Goal: Task Accomplishment & Management: Manage account settings

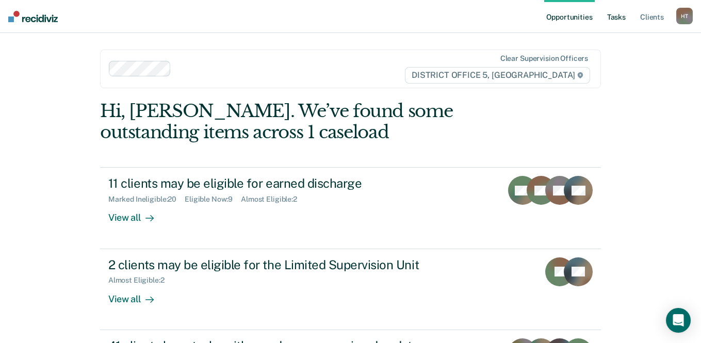
click at [611, 14] on link "Tasks" at bounding box center [616, 16] width 23 height 33
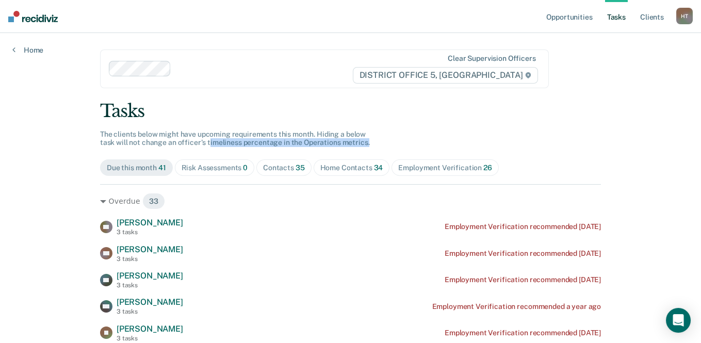
drag, startPoint x: 205, startPoint y: 141, endPoint x: 376, endPoint y: 140, distance: 171.2
drag, startPoint x: 376, startPoint y: 140, endPoint x: 356, endPoint y: 141, distance: 20.1
drag, startPoint x: 356, startPoint y: 141, endPoint x: 427, endPoint y: 131, distance: 72.4
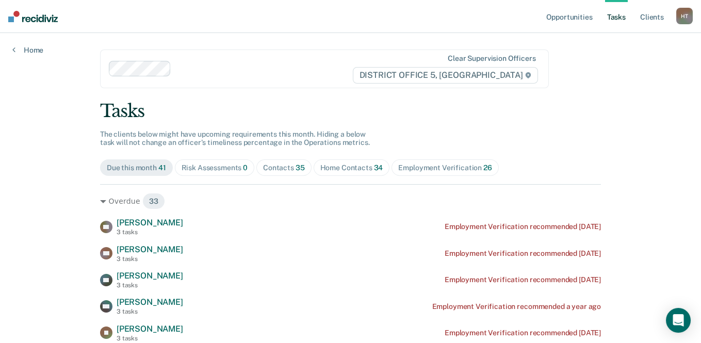
click at [684, 17] on div "H T" at bounding box center [684, 16] width 17 height 17
click at [625, 41] on link "Profile" at bounding box center [642, 42] width 83 height 9
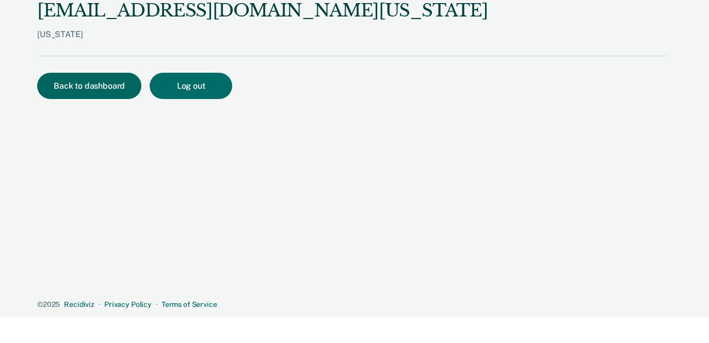
click at [94, 80] on button "Back to dashboard" at bounding box center [89, 86] width 104 height 26
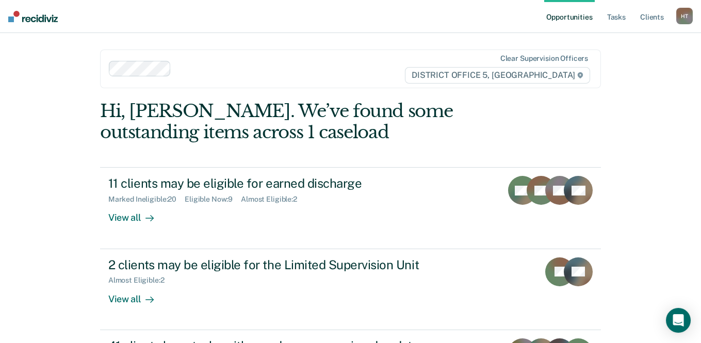
click at [35, 11] on img at bounding box center [33, 16] width 50 height 11
click at [619, 17] on link "Tasks" at bounding box center [616, 16] width 23 height 33
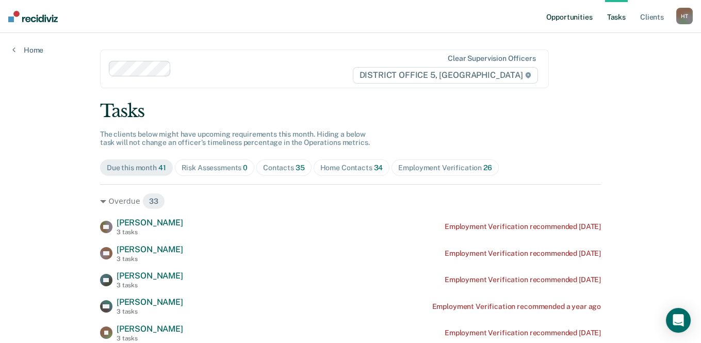
click at [585, 19] on link "Opportunities" at bounding box center [569, 16] width 50 height 33
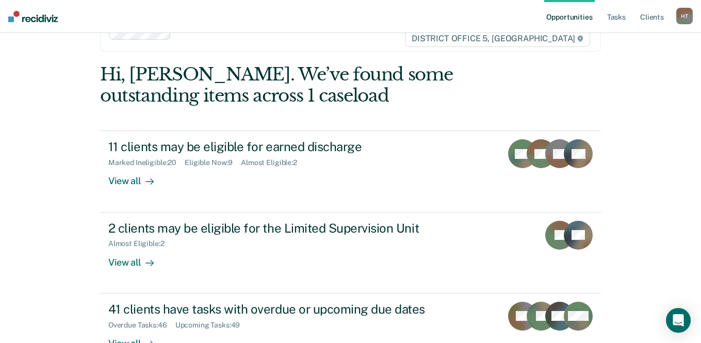
scroll to position [52, 0]
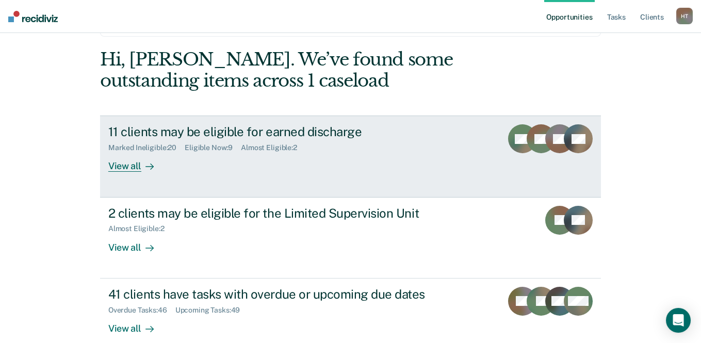
click at [455, 150] on div "Marked Ineligible : 20 Eligible Now : 9 Almost Eligible : 2" at bounding box center [289, 145] width 362 height 13
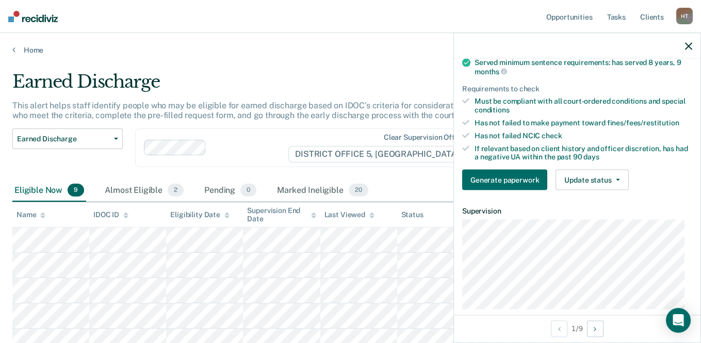
scroll to position [103, 0]
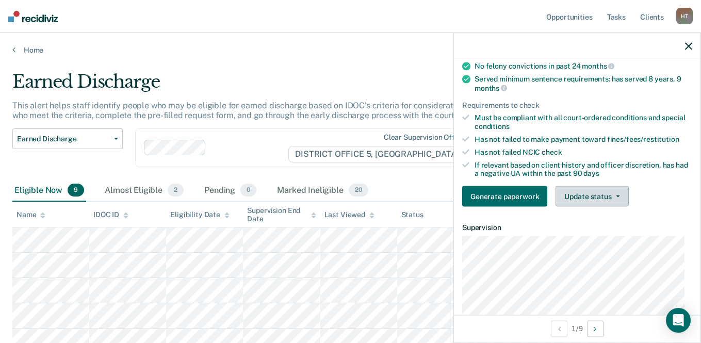
click at [585, 199] on button "Update status" at bounding box center [591, 196] width 73 height 21
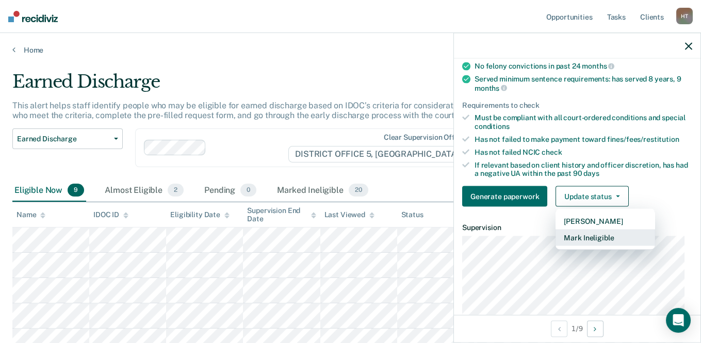
click at [589, 242] on button "Mark Ineligible" at bounding box center [605, 237] width 100 height 17
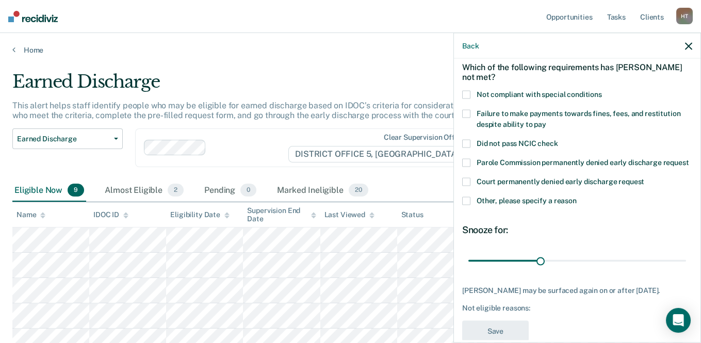
scroll to position [33, 0]
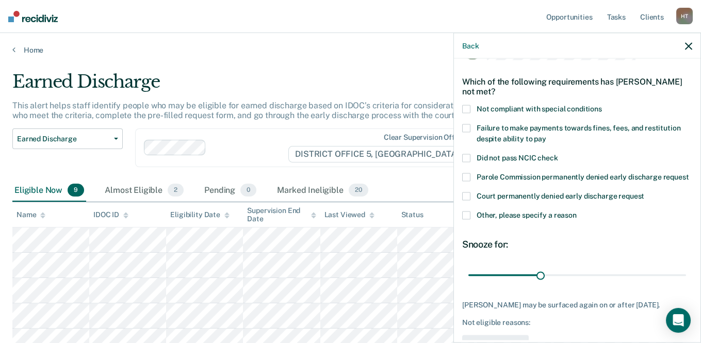
click at [470, 159] on label "Did not pass NCIC check" at bounding box center [577, 159] width 230 height 11
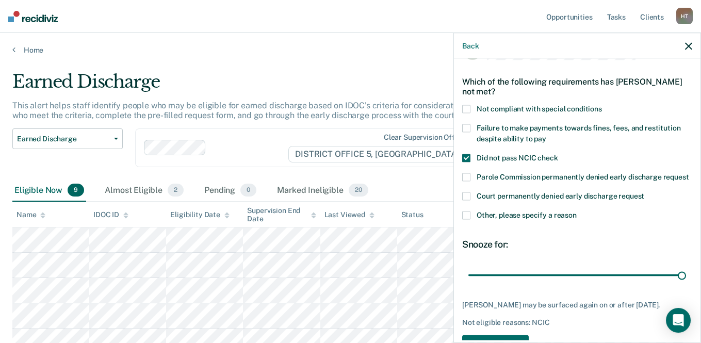
drag, startPoint x: 538, startPoint y: 280, endPoint x: 699, endPoint y: 279, distance: 160.4
type input "90"
click at [686, 279] on input "range" at bounding box center [577, 275] width 218 height 18
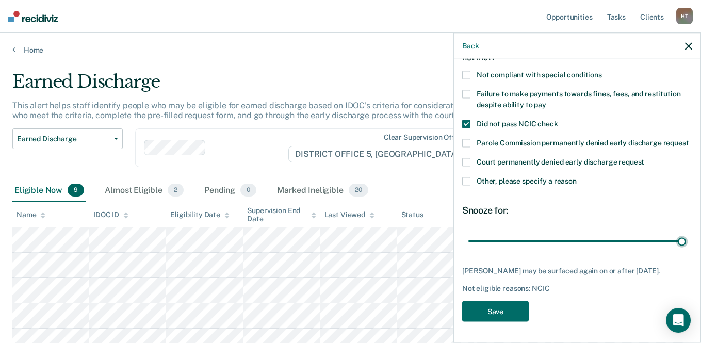
scroll to position [84, 0]
click at [503, 307] on button "Save" at bounding box center [495, 311] width 67 height 21
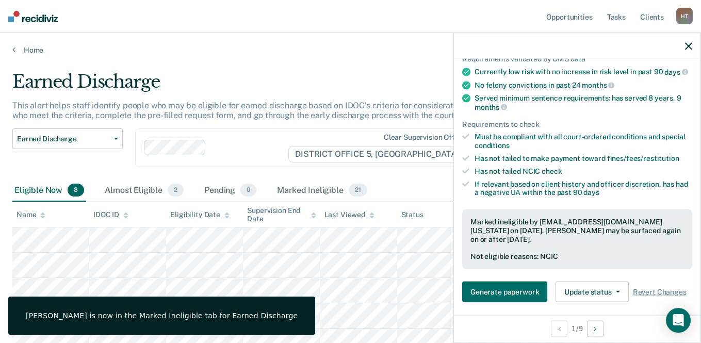
click at [437, 217] on th "Status" at bounding box center [435, 214] width 77 height 25
click at [683, 50] on div at bounding box center [577, 46] width 246 height 26
click at [689, 43] on icon "button" at bounding box center [688, 45] width 7 height 7
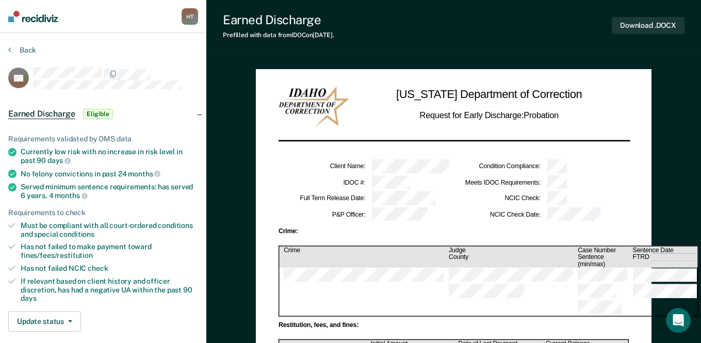
click at [174, 65] on div "Back" at bounding box center [103, 56] width 190 height 22
click at [19, 52] on button "Back" at bounding box center [22, 49] width 28 height 9
click at [24, 50] on button "Back" at bounding box center [22, 49] width 28 height 9
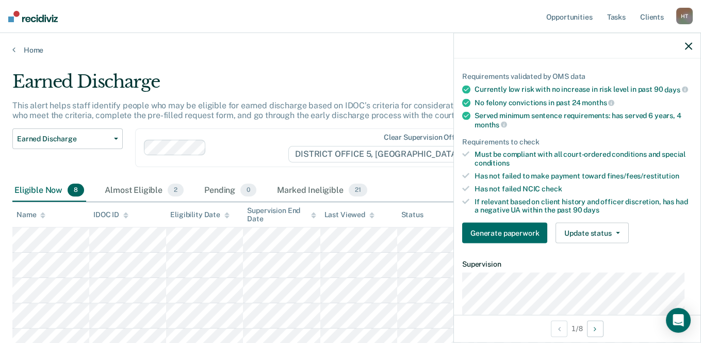
scroll to position [103, 0]
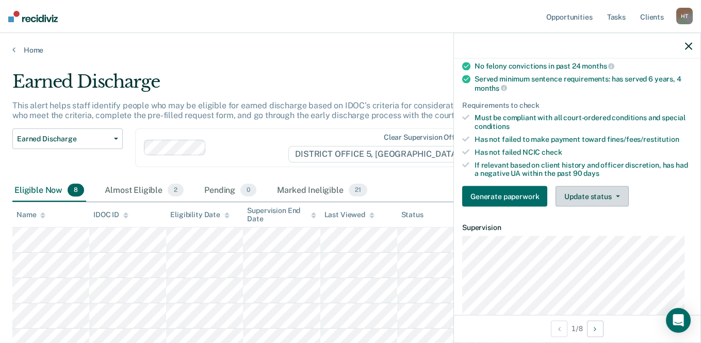
click at [579, 199] on button "Update status" at bounding box center [591, 196] width 73 height 21
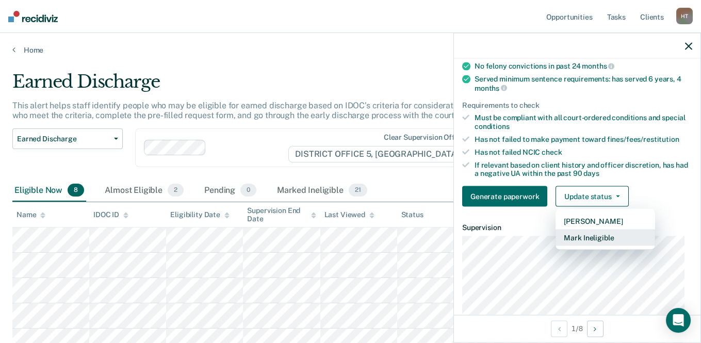
click at [595, 242] on button "Mark Ineligible" at bounding box center [605, 237] width 100 height 17
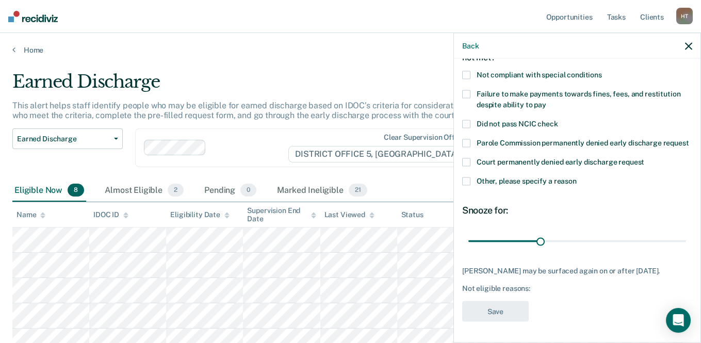
click at [467, 120] on span at bounding box center [466, 124] width 8 height 8
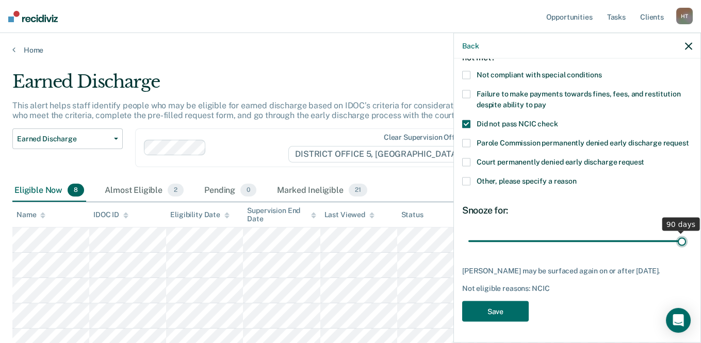
drag, startPoint x: 545, startPoint y: 234, endPoint x: 693, endPoint y: 230, distance: 148.0
type input "90"
click at [686, 232] on input "range" at bounding box center [577, 241] width 218 height 18
click at [509, 312] on button "Save" at bounding box center [495, 311] width 67 height 21
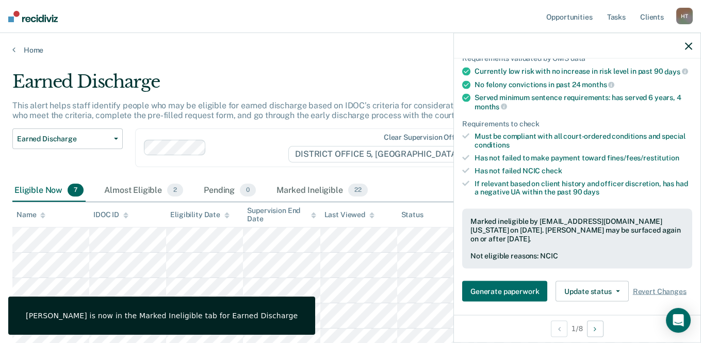
click at [686, 47] on icon "button" at bounding box center [688, 45] width 7 height 7
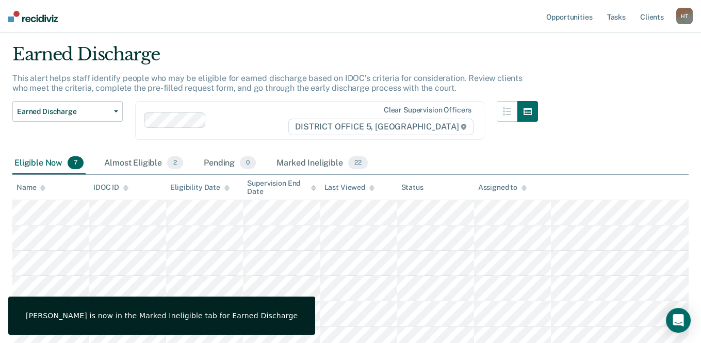
scroll to position [52, 0]
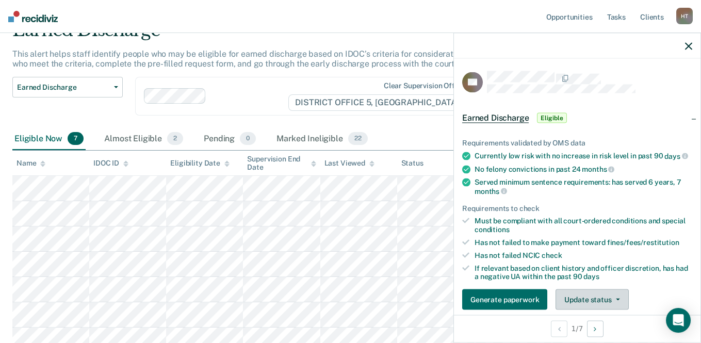
click at [598, 308] on button "Update status" at bounding box center [591, 299] width 73 height 21
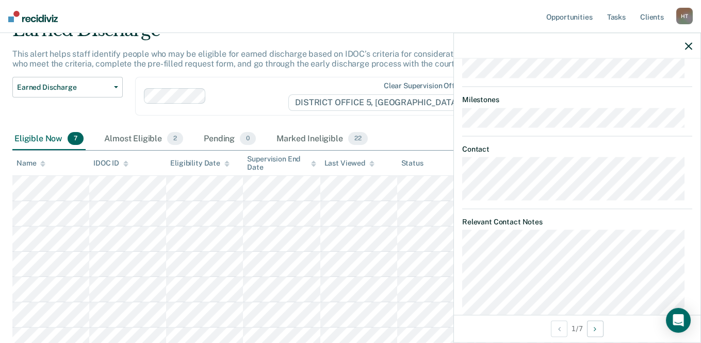
scroll to position [248, 0]
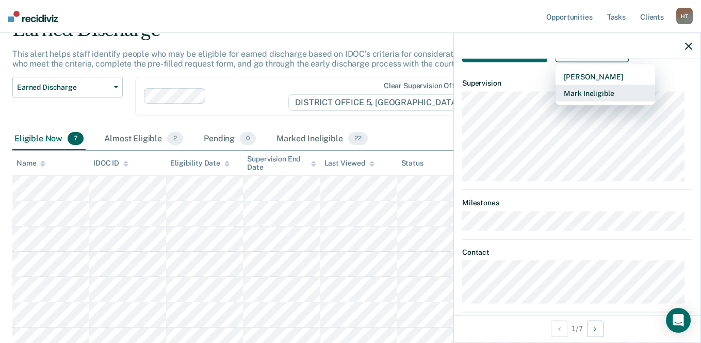
click at [581, 102] on button "Mark Ineligible" at bounding box center [605, 93] width 100 height 17
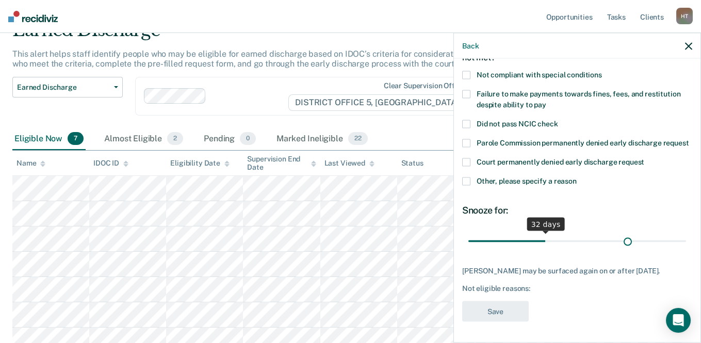
scroll to position [85, 0]
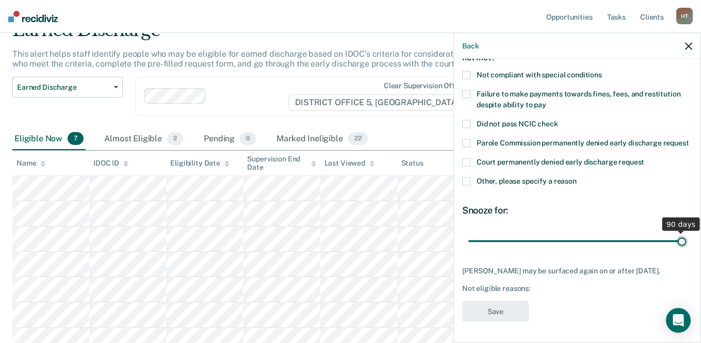
drag, startPoint x: 541, startPoint y: 237, endPoint x: 685, endPoint y: 221, distance: 144.2
type input "90"
click at [685, 232] on input "range" at bounding box center [577, 241] width 218 height 18
click at [467, 120] on span at bounding box center [466, 124] width 8 height 8
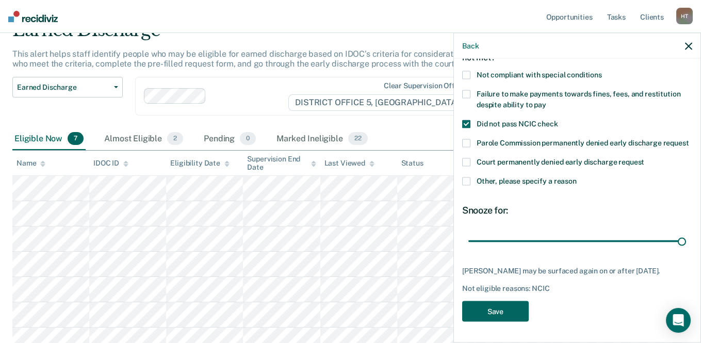
click at [499, 301] on button "Save" at bounding box center [495, 311] width 67 height 21
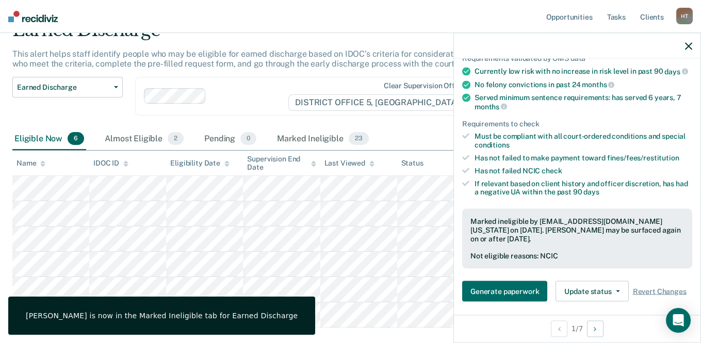
click at [689, 48] on icon "button" at bounding box center [688, 45] width 7 height 7
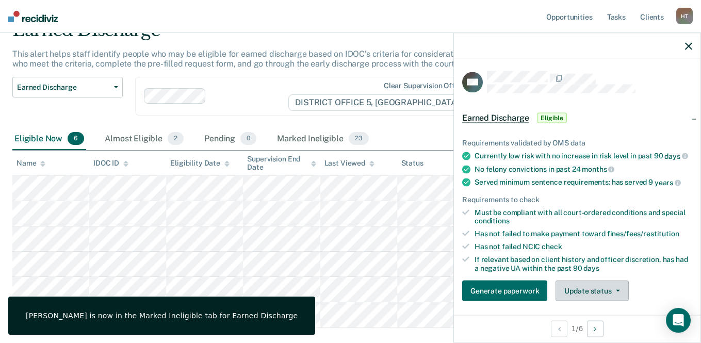
click at [571, 292] on button "Update status" at bounding box center [591, 291] width 73 height 21
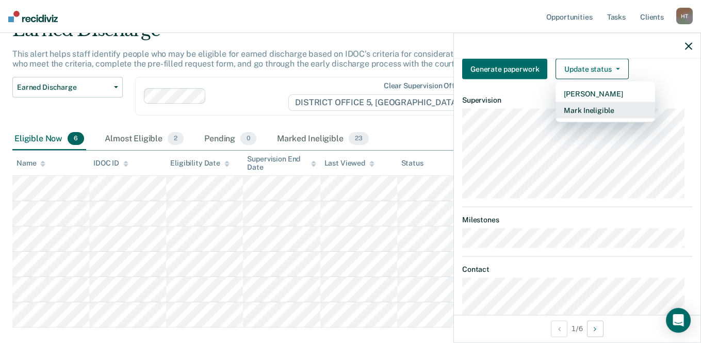
click at [586, 113] on button "Mark Ineligible" at bounding box center [605, 110] width 100 height 17
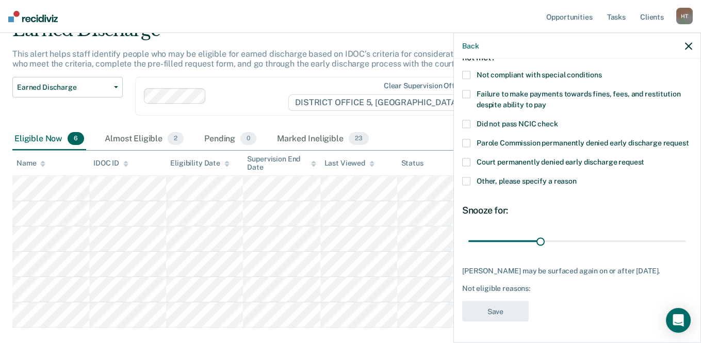
click at [466, 120] on span at bounding box center [466, 124] width 8 height 8
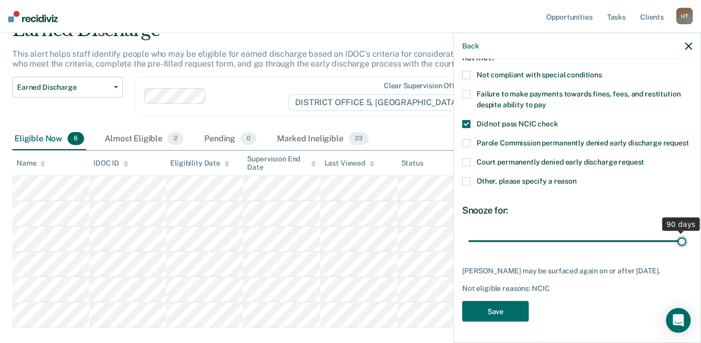
drag, startPoint x: 544, startPoint y: 234, endPoint x: 685, endPoint y: 233, distance: 141.3
type input "90"
click at [685, 233] on input "range" at bounding box center [577, 241] width 218 height 18
click at [506, 314] on button "Save" at bounding box center [495, 311] width 67 height 21
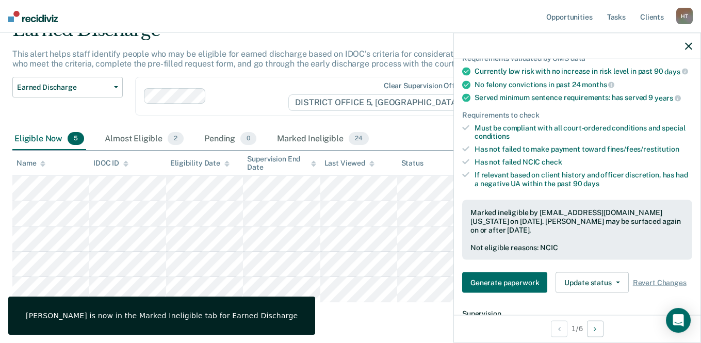
click at [435, 145] on div "Eligible Now 5 Almost Eligible 2 Pending 0 Marked Ineligible 24" at bounding box center [350, 139] width 676 height 23
click at [684, 44] on div at bounding box center [577, 46] width 246 height 26
click at [692, 44] on div at bounding box center [577, 46] width 246 height 26
click at [690, 44] on icon "button" at bounding box center [688, 45] width 7 height 7
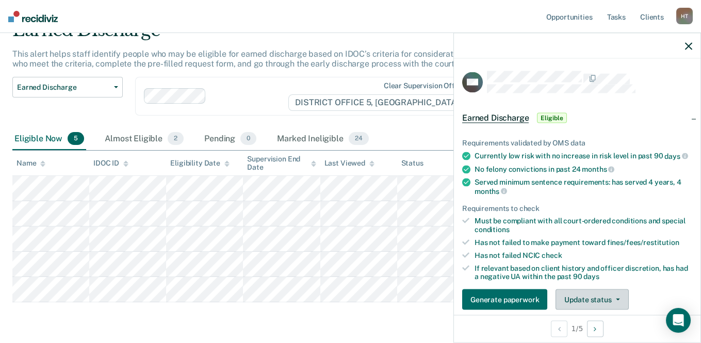
click at [591, 301] on button "Update status" at bounding box center [591, 299] width 73 height 21
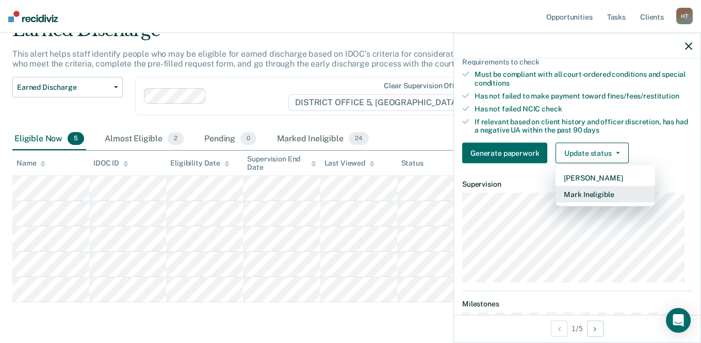
click at [584, 201] on button "Mark Ineligible" at bounding box center [605, 194] width 100 height 17
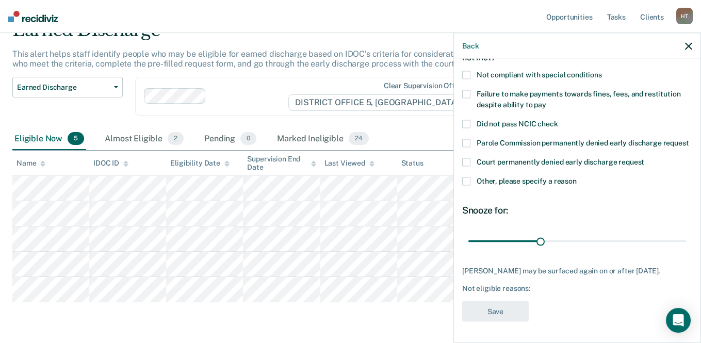
click at [462, 120] on span at bounding box center [466, 124] width 8 height 8
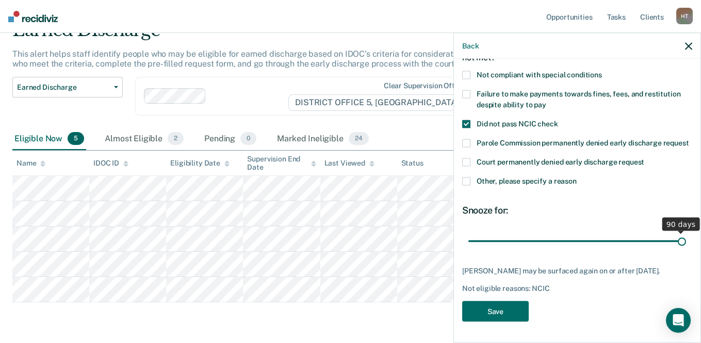
drag, startPoint x: 537, startPoint y: 231, endPoint x: 707, endPoint y: 227, distance: 170.7
type input "90"
click at [686, 232] on input "range" at bounding box center [577, 241] width 218 height 18
click at [508, 309] on button "Save" at bounding box center [495, 311] width 67 height 21
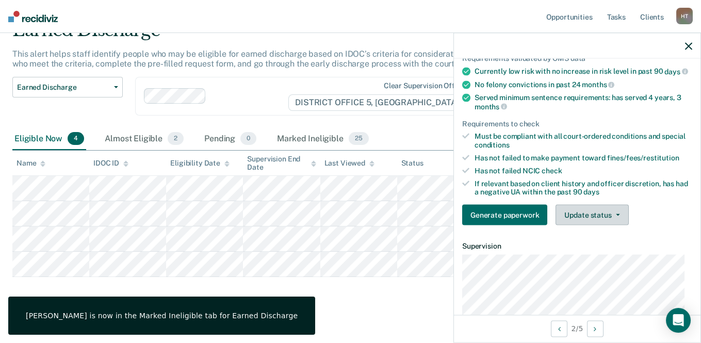
click at [607, 225] on button "Update status" at bounding box center [591, 215] width 73 height 21
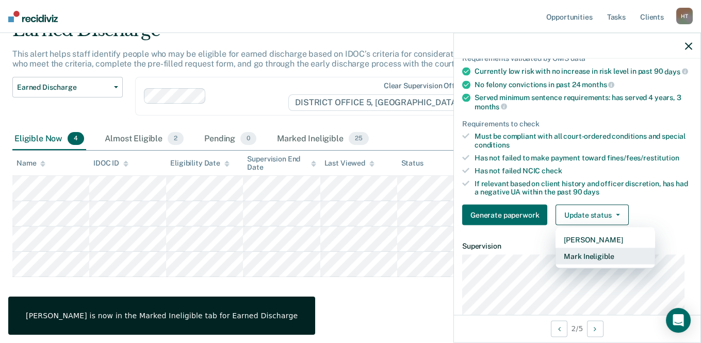
click at [598, 260] on button "Mark Ineligible" at bounding box center [605, 256] width 100 height 17
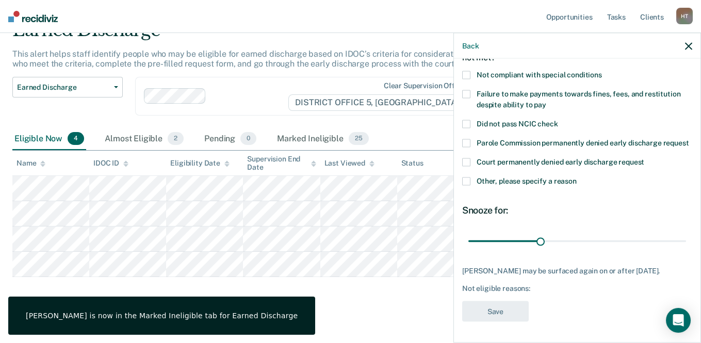
click at [474, 120] on label "Did not pass NCIC check" at bounding box center [577, 125] width 230 height 11
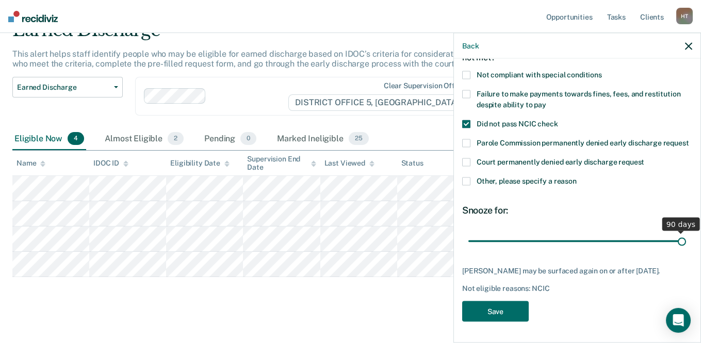
drag, startPoint x: 536, startPoint y: 234, endPoint x: 709, endPoint y: 237, distance: 173.3
type input "90"
click at [686, 237] on input "range" at bounding box center [577, 241] width 218 height 18
click at [519, 306] on button "Save" at bounding box center [495, 311] width 67 height 21
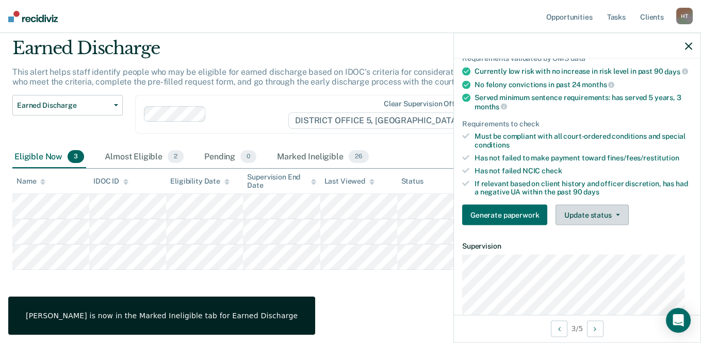
click at [593, 225] on button "Update status" at bounding box center [591, 215] width 73 height 21
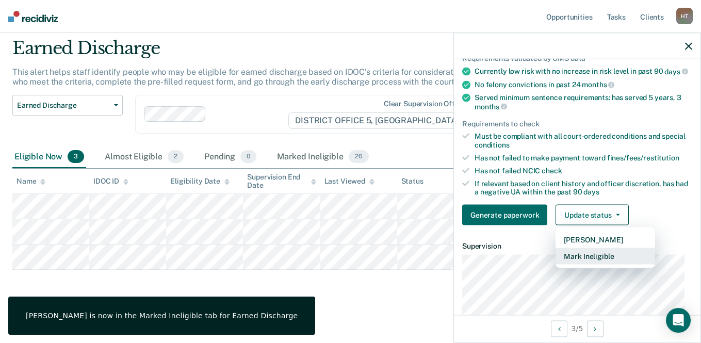
click at [586, 260] on button "Mark Ineligible" at bounding box center [605, 256] width 100 height 17
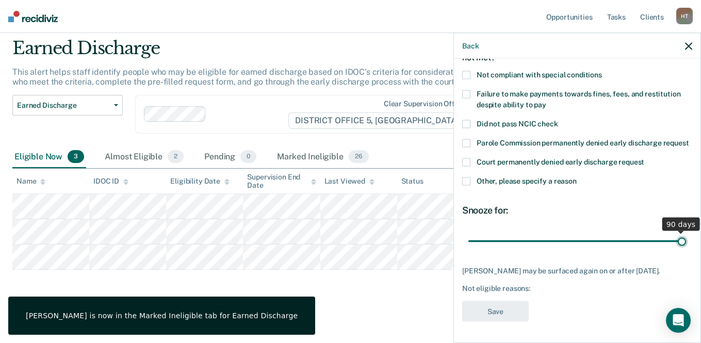
drag, startPoint x: 538, startPoint y: 235, endPoint x: 686, endPoint y: 230, distance: 148.1
type input "90"
click at [686, 232] on input "range" at bounding box center [577, 241] width 218 height 18
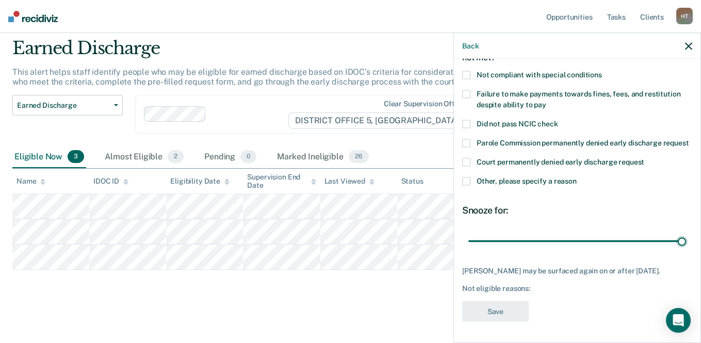
click at [469, 120] on span at bounding box center [466, 124] width 8 height 8
click at [509, 310] on button "Save" at bounding box center [495, 311] width 67 height 21
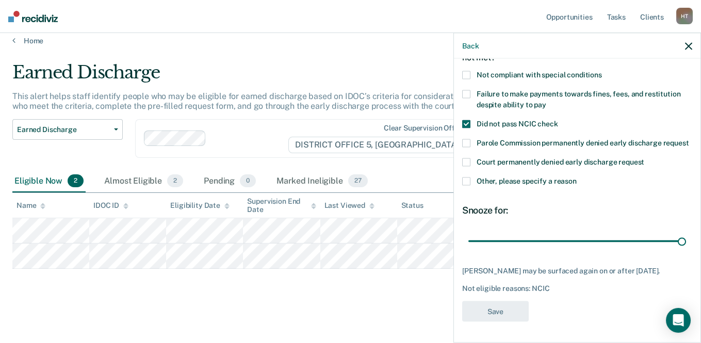
scroll to position [8, 0]
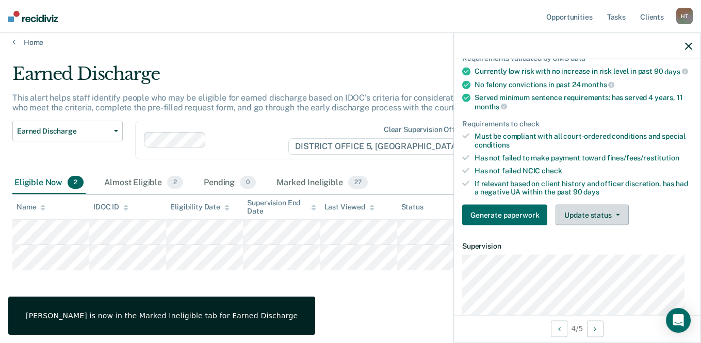
click at [590, 217] on button "Update status" at bounding box center [591, 215] width 73 height 21
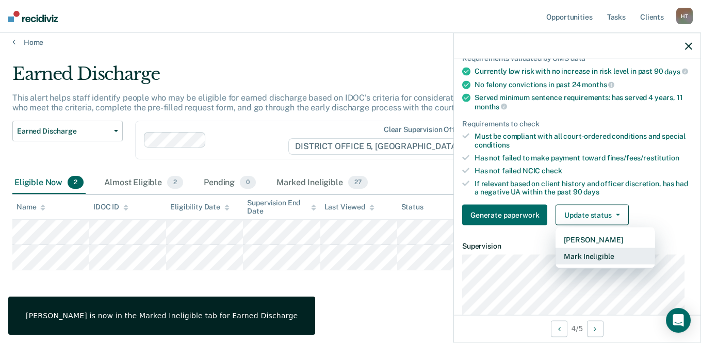
click at [598, 257] on button "Mark Ineligible" at bounding box center [605, 256] width 100 height 17
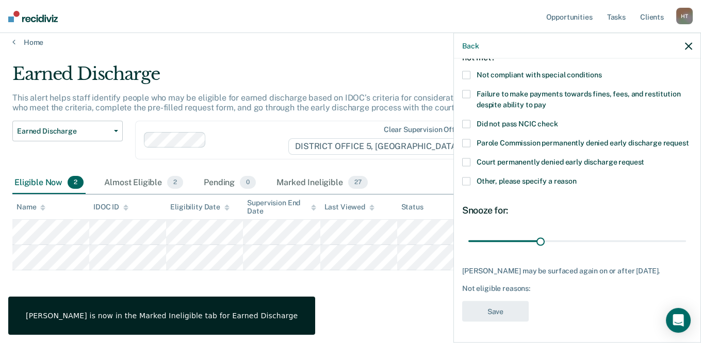
click at [467, 120] on span at bounding box center [466, 124] width 8 height 8
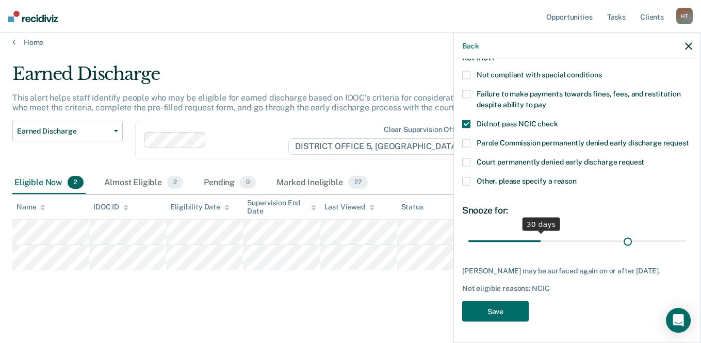
scroll to position [76, 0]
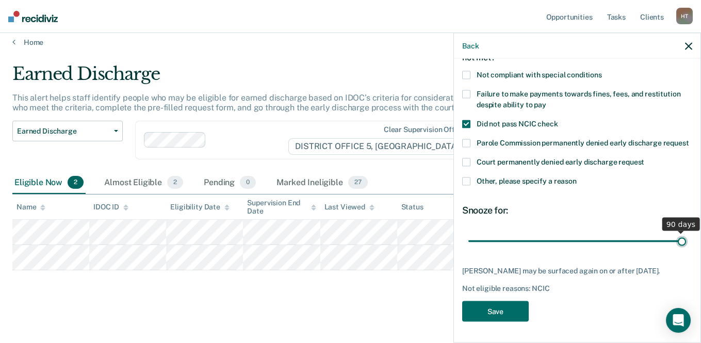
drag, startPoint x: 539, startPoint y: 233, endPoint x: 700, endPoint y: 239, distance: 160.5
type input "90"
click at [686, 239] on input "range" at bounding box center [577, 241] width 218 height 18
click at [514, 308] on button "Save" at bounding box center [495, 311] width 67 height 21
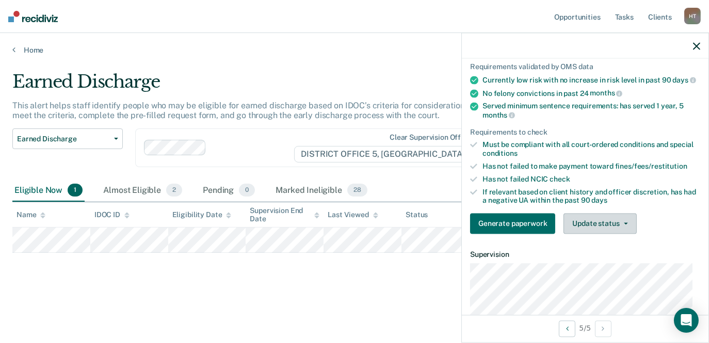
click at [607, 228] on button "Update status" at bounding box center [599, 223] width 73 height 21
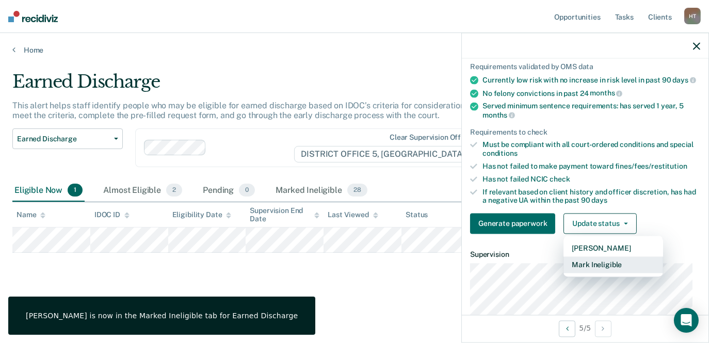
click at [611, 273] on button "Mark Ineligible" at bounding box center [613, 265] width 100 height 17
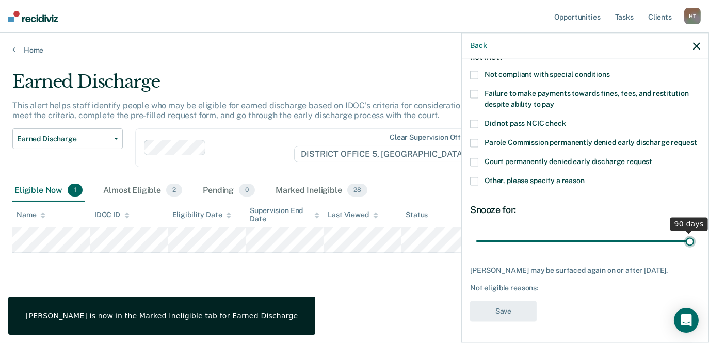
drag, startPoint x: 548, startPoint y: 243, endPoint x: 704, endPoint y: 237, distance: 156.4
type input "90"
click at [694, 237] on input "range" at bounding box center [585, 241] width 218 height 18
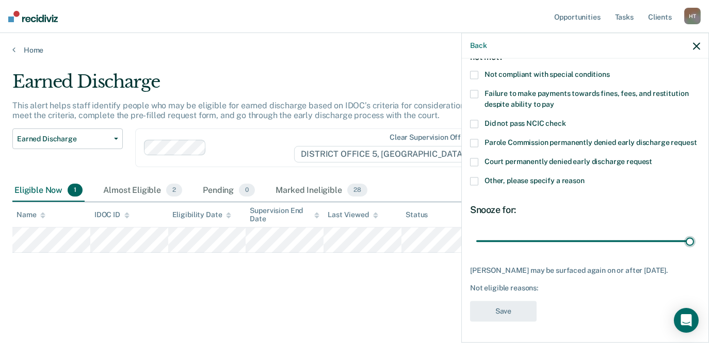
click at [477, 120] on label "Did not pass NCIC check" at bounding box center [585, 125] width 230 height 11
click at [518, 315] on button "Save" at bounding box center [503, 311] width 67 height 21
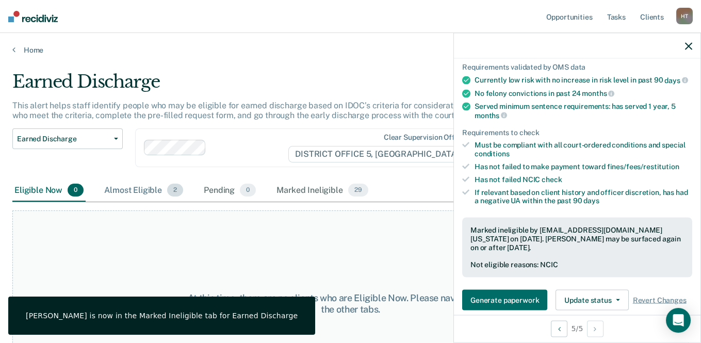
click at [156, 194] on div "Almost Eligible 2" at bounding box center [143, 190] width 83 height 23
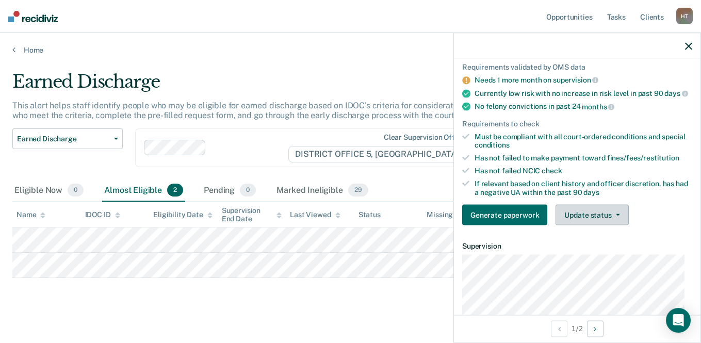
click at [567, 216] on button "Update status" at bounding box center [591, 215] width 73 height 21
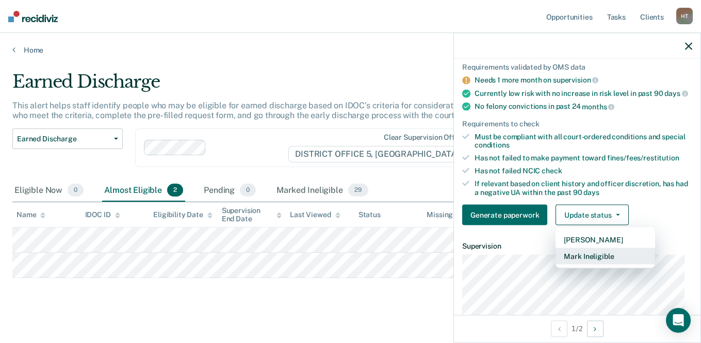
click at [586, 260] on button "Mark Ineligible" at bounding box center [605, 256] width 100 height 17
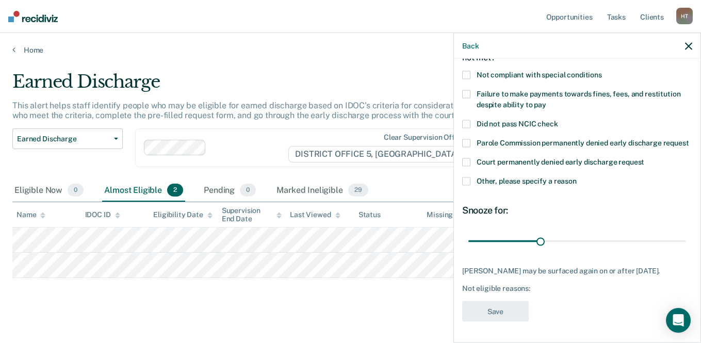
click at [471, 71] on label "Not compliant with special conditions" at bounding box center [577, 76] width 230 height 11
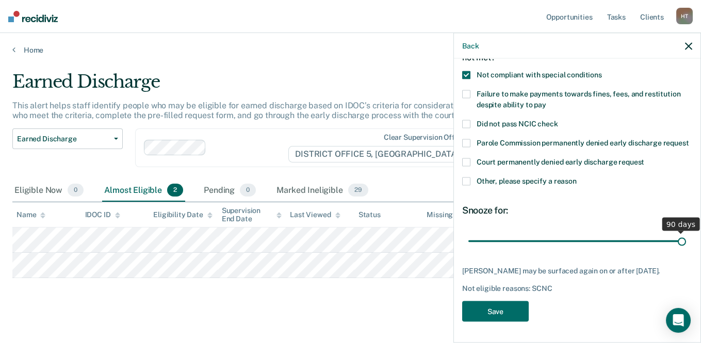
drag, startPoint x: 533, startPoint y: 242, endPoint x: 699, endPoint y: 244, distance: 166.1
type input "90"
click at [686, 244] on input "range" at bounding box center [577, 241] width 218 height 18
click at [498, 322] on button "Save" at bounding box center [495, 311] width 67 height 21
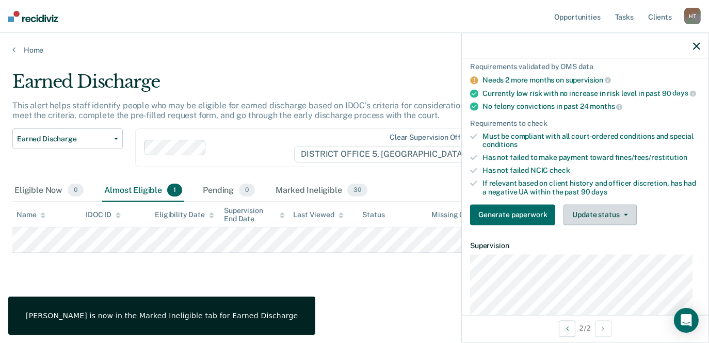
click at [586, 223] on button "Update status" at bounding box center [599, 215] width 73 height 21
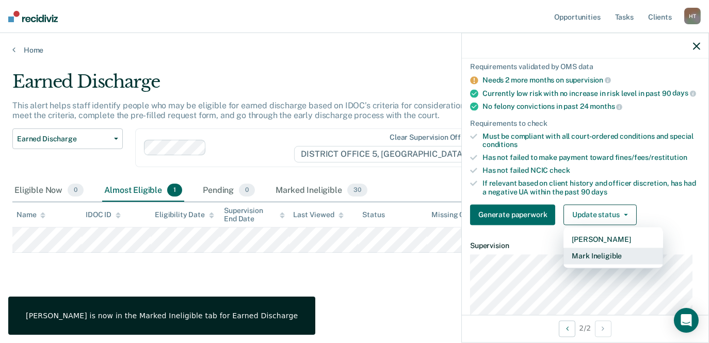
click at [602, 261] on button "Mark Ineligible" at bounding box center [613, 256] width 100 height 17
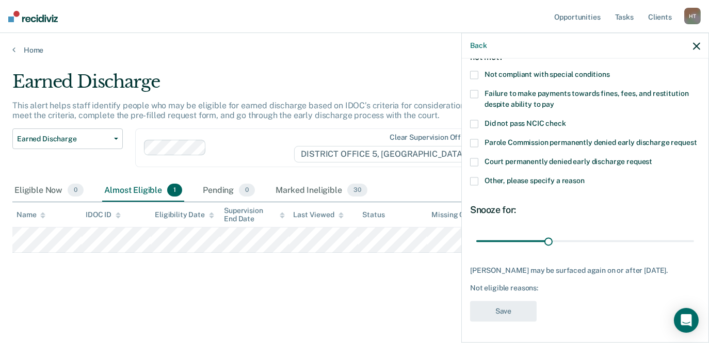
click at [471, 71] on span at bounding box center [474, 75] width 8 height 8
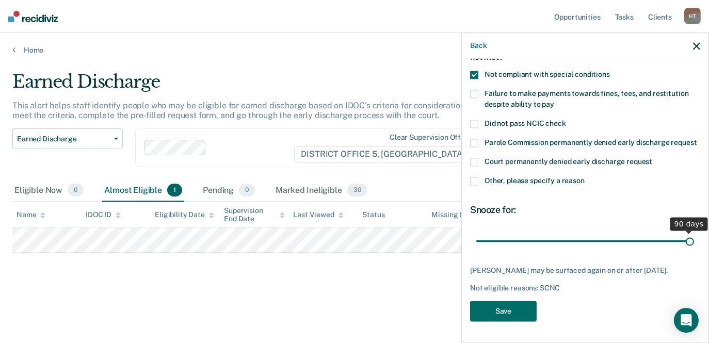
drag, startPoint x: 549, startPoint y: 239, endPoint x: 763, endPoint y: 248, distance: 214.2
type input "90"
click at [694, 248] on input "range" at bounding box center [585, 241] width 218 height 18
click at [497, 320] on button "Save" at bounding box center [503, 311] width 67 height 21
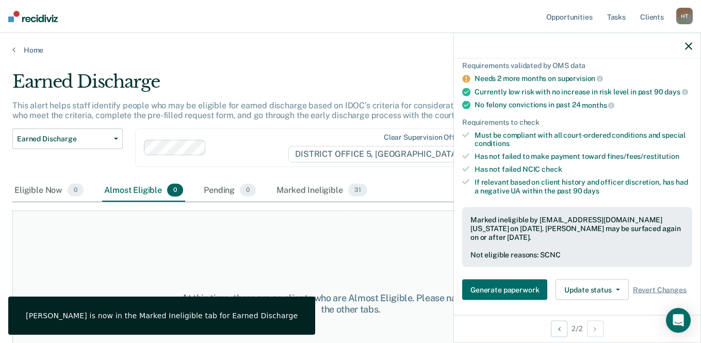
click at [356, 258] on div "At this time, there are no clients who are Almost Eligible. Please navigate to …" at bounding box center [350, 303] width 676 height 186
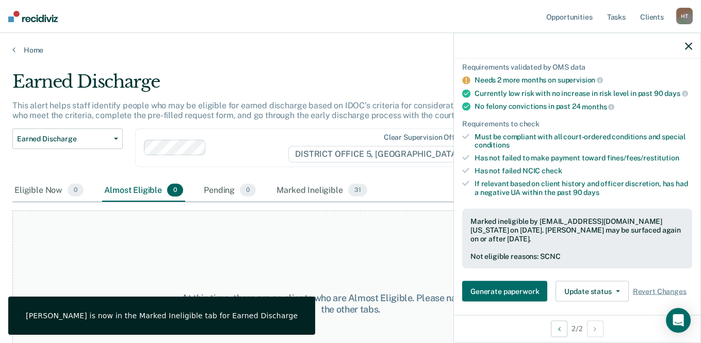
click at [690, 49] on icon "button" at bounding box center [688, 45] width 7 height 7
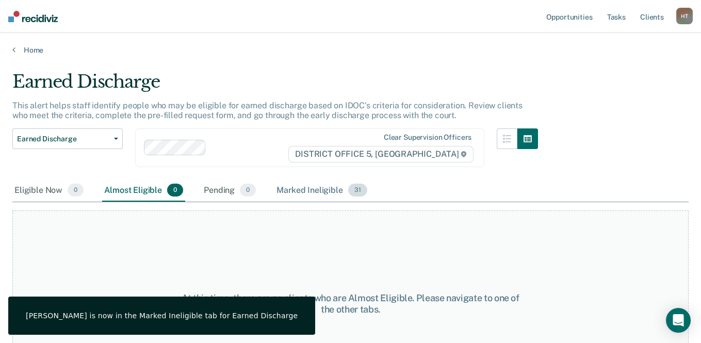
click at [295, 189] on div "Marked Ineligible 31" at bounding box center [321, 190] width 94 height 23
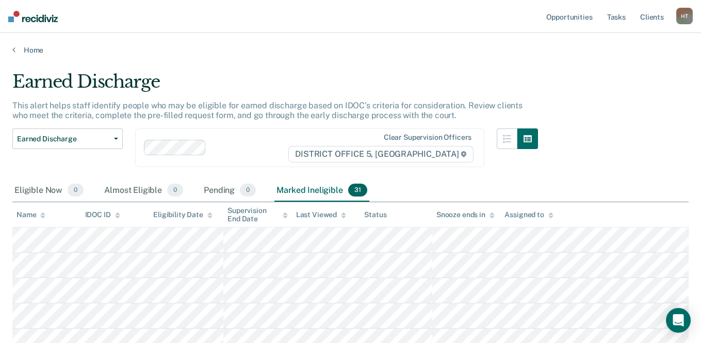
click at [445, 216] on div "Snooze ends in" at bounding box center [465, 214] width 58 height 9
click at [38, 49] on link "Home" at bounding box center [350, 49] width 676 height 9
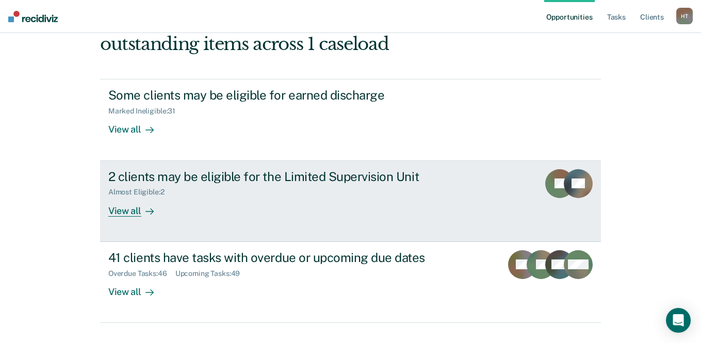
scroll to position [103, 0]
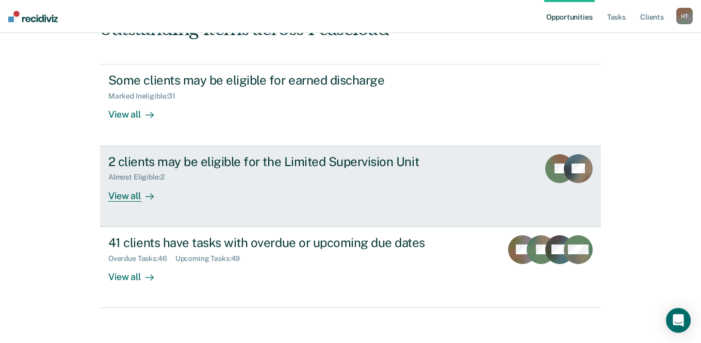
click at [338, 184] on div "2 clients may be eligible for the Limited Supervision Unit Almost Eligible : 2 …" at bounding box center [301, 177] width 387 height 47
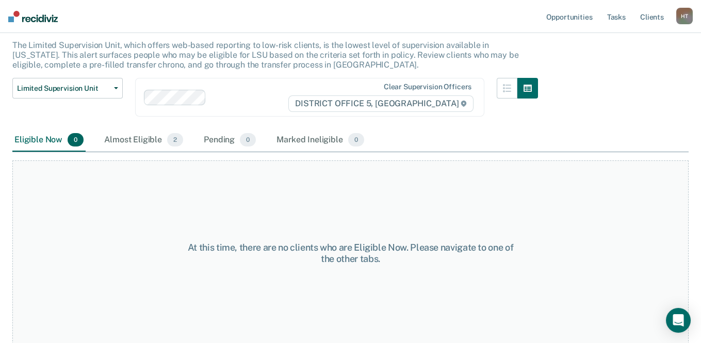
scroll to position [62, 0]
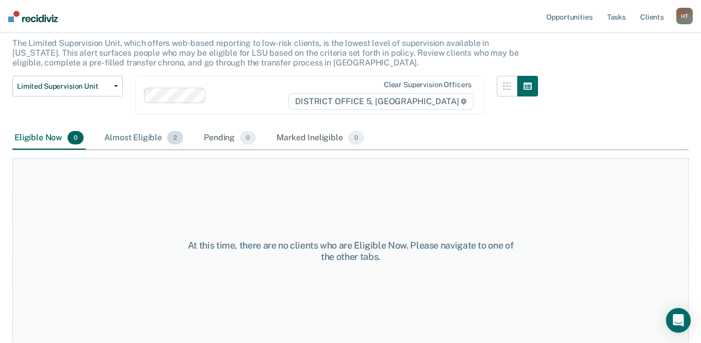
click at [130, 135] on div "Almost Eligible 2" at bounding box center [143, 138] width 83 height 23
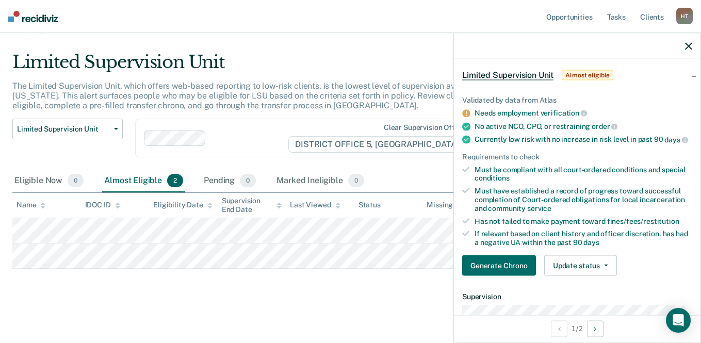
scroll to position [103, 0]
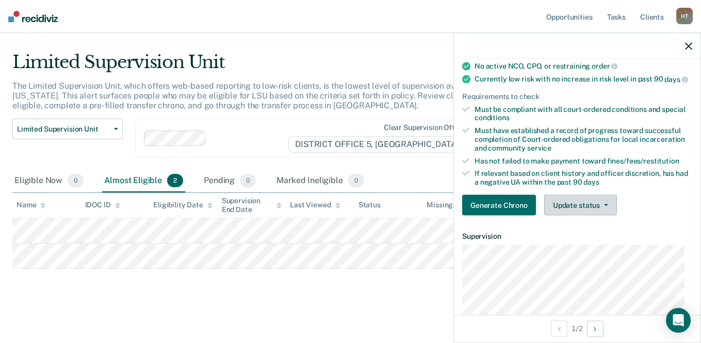
click at [578, 206] on button "Update status" at bounding box center [580, 205] width 73 height 21
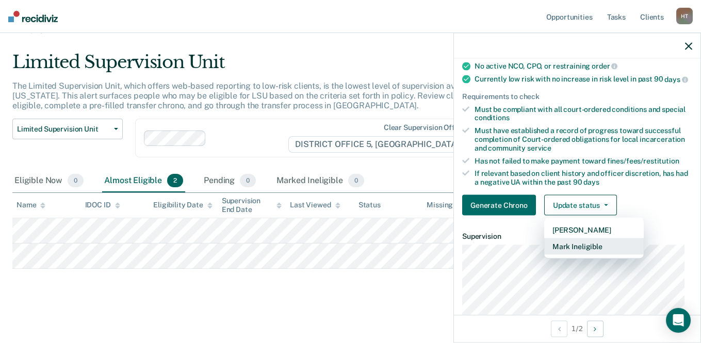
click at [574, 251] on button "Mark Ineligible" at bounding box center [594, 246] width 100 height 17
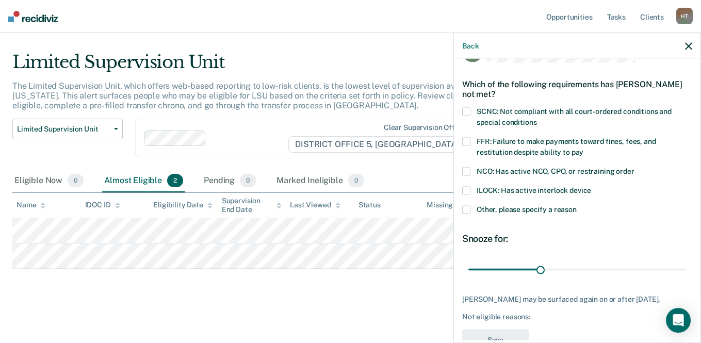
scroll to position [14, 0]
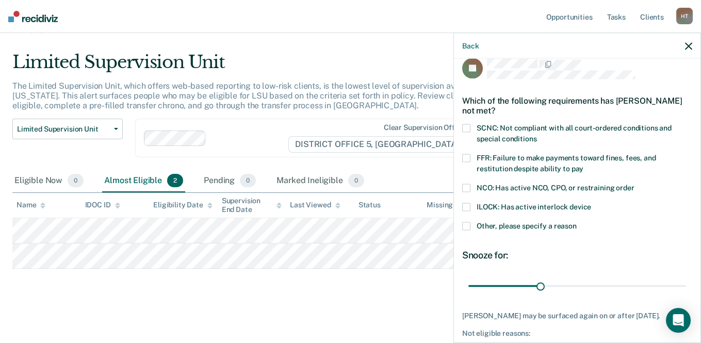
click at [459, 124] on div "DJ Which of the following requirements has [PERSON_NAME] not met? SCNC: Not com…" at bounding box center [577, 200] width 246 height 282
click at [464, 128] on span at bounding box center [466, 128] width 8 height 8
click at [472, 156] on label "FFR: Failure to make payments toward fines, fees, and restitution despite abili…" at bounding box center [577, 165] width 230 height 22
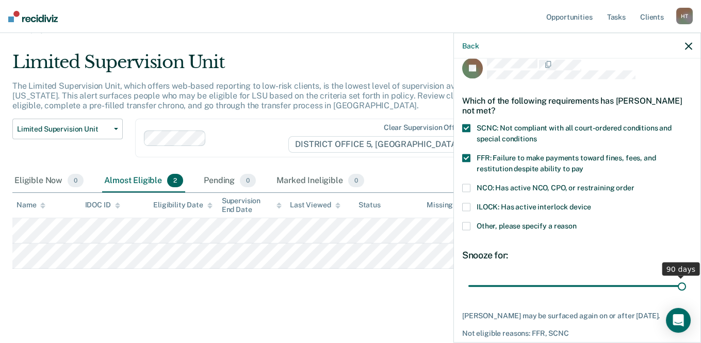
drag, startPoint x: 539, startPoint y: 284, endPoint x: 711, endPoint y: 282, distance: 171.7
type input "90"
click at [686, 282] on input "range" at bounding box center [577, 286] width 218 height 18
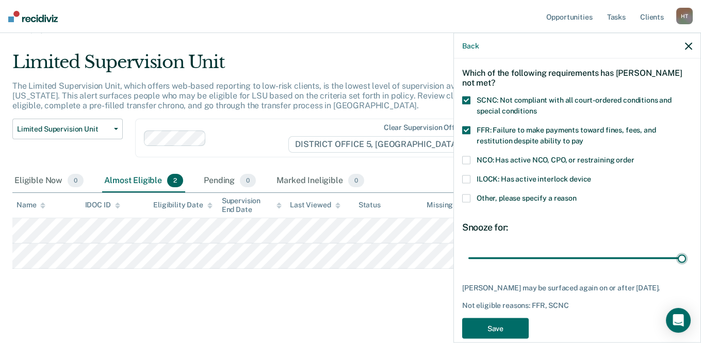
scroll to position [57, 0]
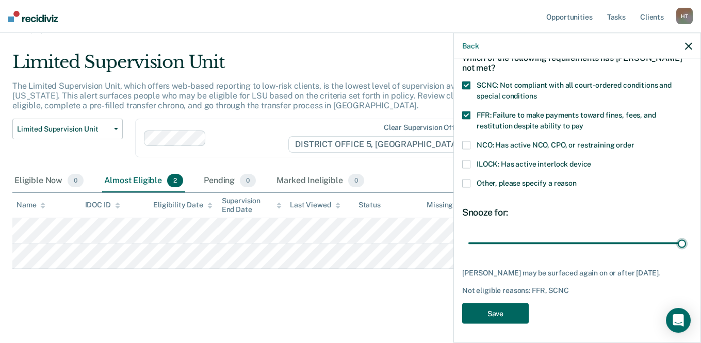
click at [517, 306] on button "Save" at bounding box center [495, 313] width 67 height 21
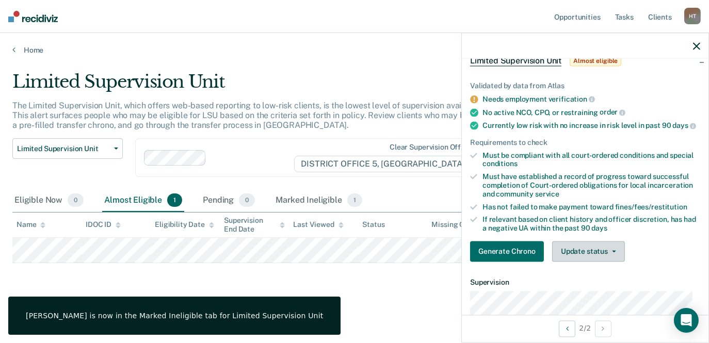
click at [584, 254] on button "Update status" at bounding box center [588, 251] width 73 height 21
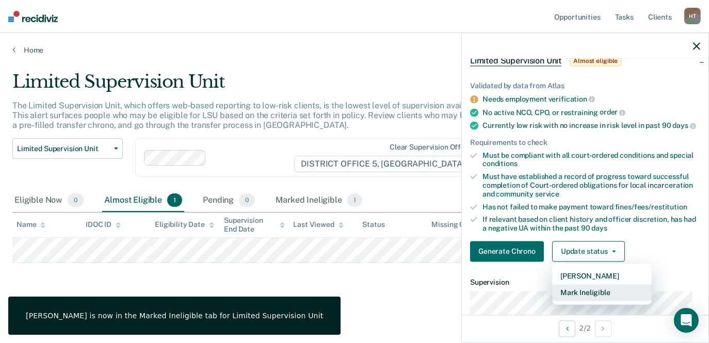
click at [601, 296] on button "Mark Ineligible" at bounding box center [602, 293] width 100 height 17
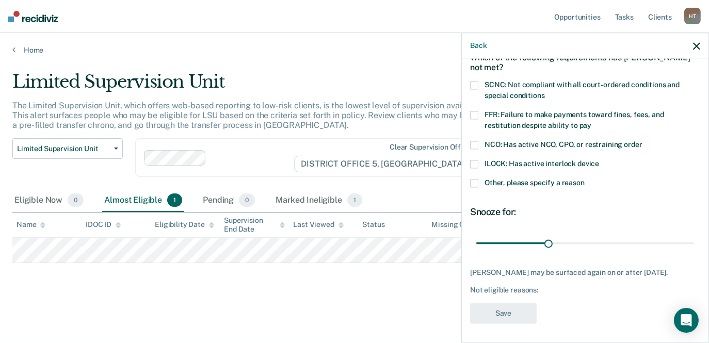
click at [475, 83] on span at bounding box center [474, 85] width 8 height 8
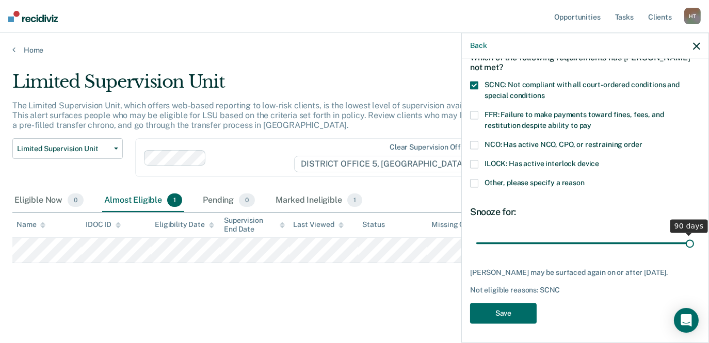
drag, startPoint x: 546, startPoint y: 244, endPoint x: 713, endPoint y: 244, distance: 167.6
type input "90"
click at [694, 244] on input "range" at bounding box center [585, 243] width 218 height 18
click at [527, 306] on button "Save" at bounding box center [503, 313] width 67 height 21
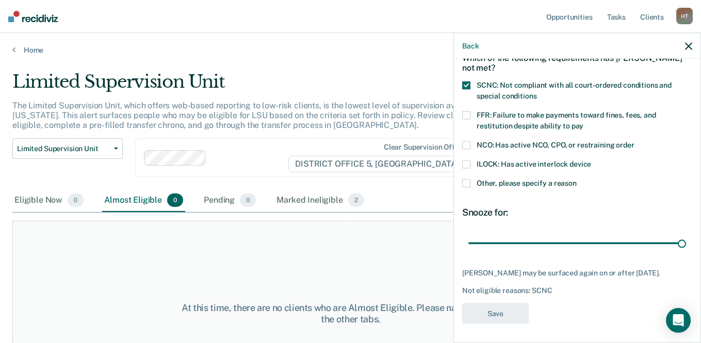
click at [421, 271] on div "At this time, there are no clients who are Almost Eligible. Please navigate to …" at bounding box center [350, 314] width 676 height 186
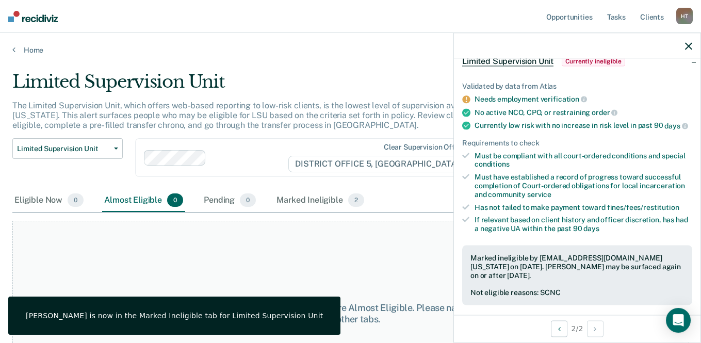
click at [683, 45] on div at bounding box center [577, 46] width 246 height 26
click at [40, 52] on link "Home" at bounding box center [350, 49] width 676 height 9
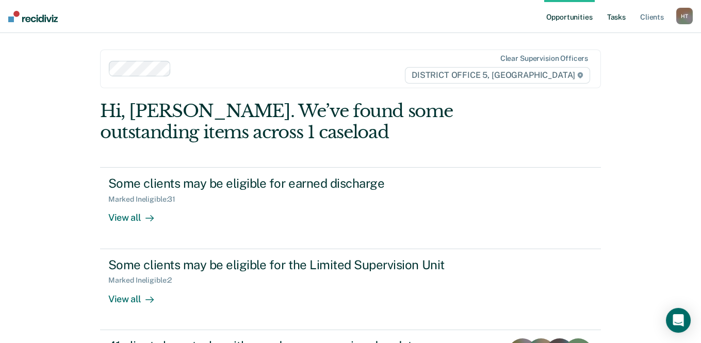
click at [617, 17] on link "Tasks" at bounding box center [616, 16] width 23 height 33
